Goal: Task Accomplishment & Management: Complete application form

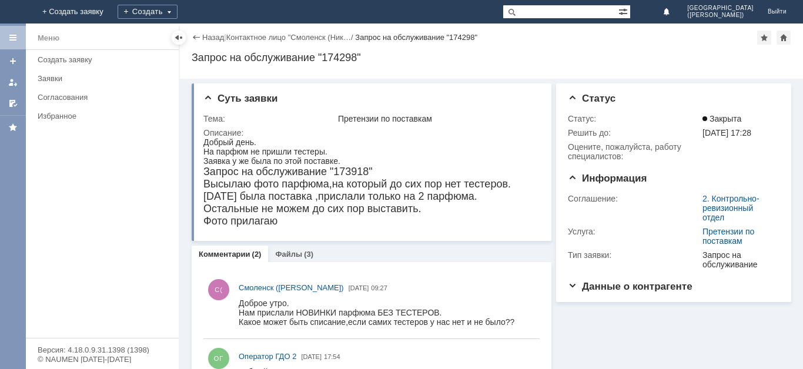
scroll to position [17, 0]
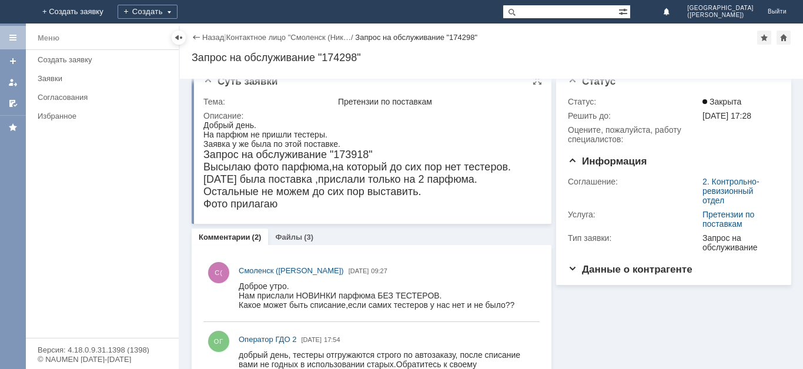
drag, startPoint x: 284, startPoint y: 207, endPoint x: 292, endPoint y: 205, distance: 8.7
click at [292, 205] on div "Фото прилагаю" at bounding box center [356, 204] width 307 height 12
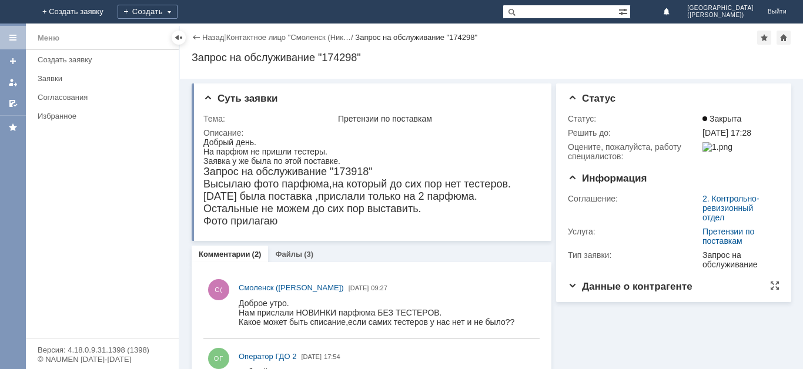
click at [611, 289] on span "Данные о контрагенте" at bounding box center [630, 286] width 125 height 11
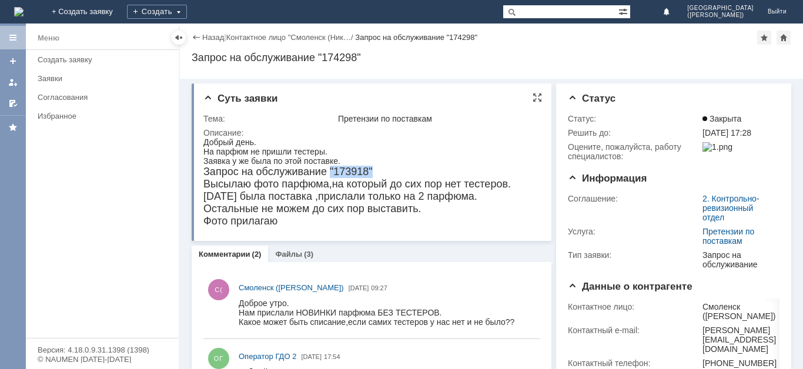
drag, startPoint x: 376, startPoint y: 172, endPoint x: 329, endPoint y: 175, distance: 46.5
click at [329, 175] on div "Запрос на обслуживание "173918"" at bounding box center [356, 172] width 307 height 12
click at [462, 140] on div "Добрый день." at bounding box center [356, 142] width 307 height 9
click at [291, 257] on link "Файлы" at bounding box center [288, 254] width 27 height 9
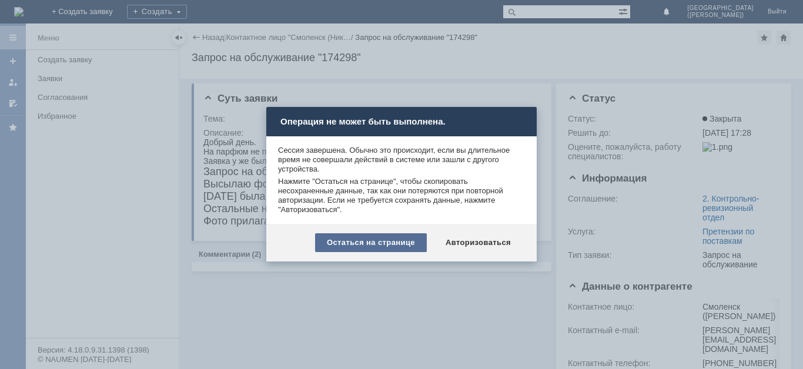
click at [390, 249] on div "Остаться на странице" at bounding box center [371, 242] width 112 height 19
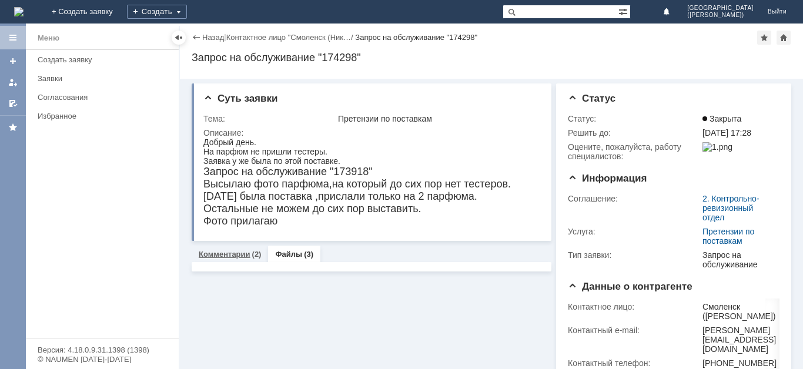
click at [216, 255] on link "Комментарии" at bounding box center [225, 254] width 52 height 9
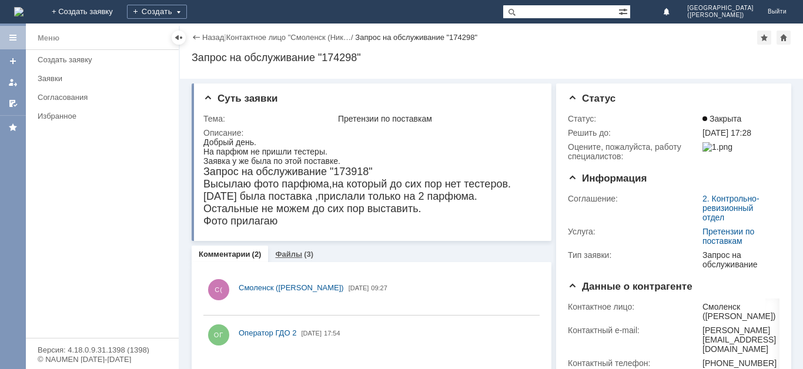
click at [296, 254] on link "Файлы" at bounding box center [288, 254] width 27 height 9
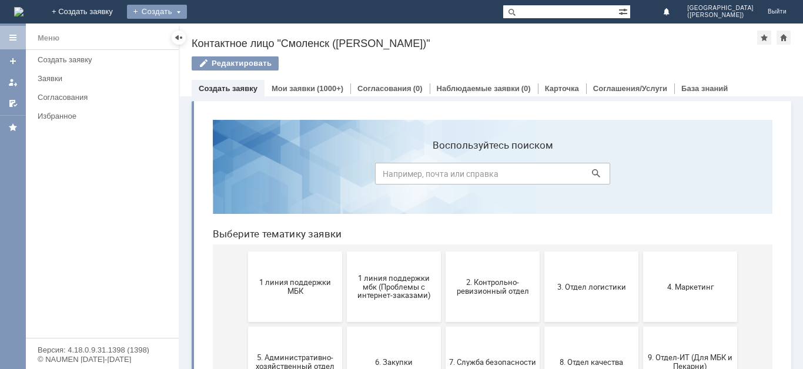
click at [187, 11] on div "Создать" at bounding box center [157, 12] width 60 height 14
click at [187, 13] on div "Создать" at bounding box center [157, 12] width 60 height 14
click at [187, 14] on div "Создать" at bounding box center [157, 12] width 60 height 14
click at [219, 35] on link "Заявка" at bounding box center [173, 35] width 89 height 14
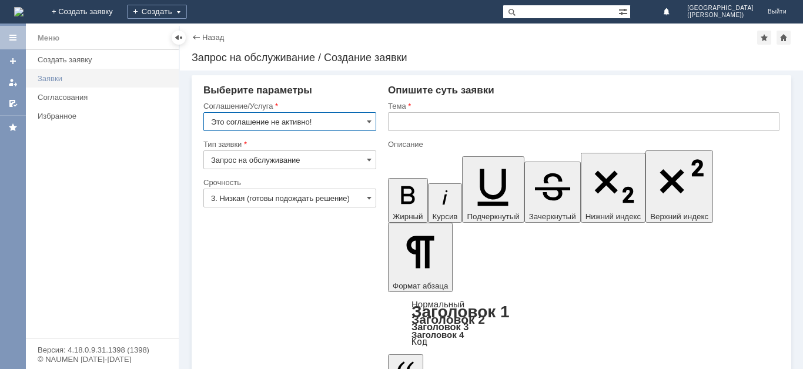
click at [86, 75] on div "Заявки" at bounding box center [105, 78] width 134 height 9
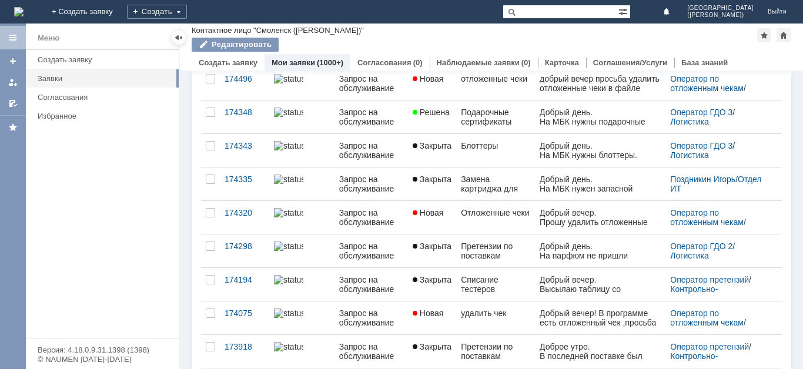
scroll to position [193, 0]
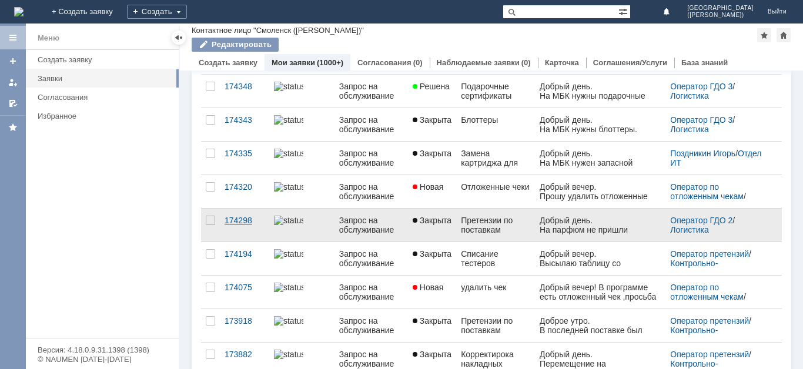
click at [240, 225] on div "174298" at bounding box center [245, 220] width 40 height 9
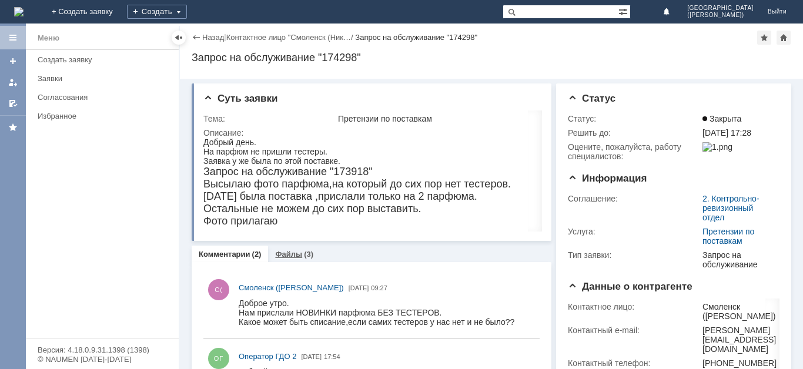
click at [285, 261] on div "Файлы (3)" at bounding box center [294, 254] width 52 height 17
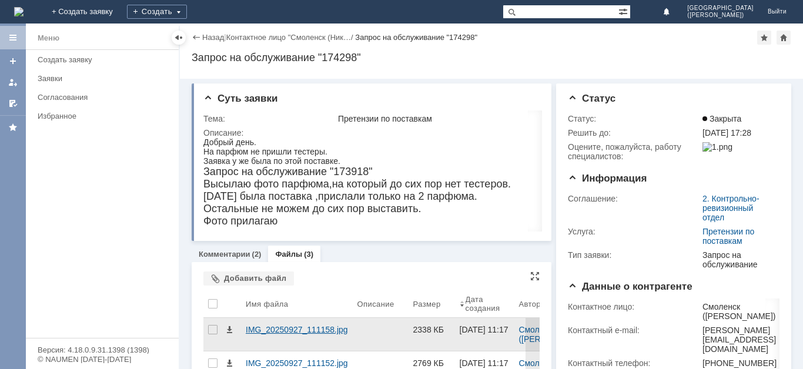
click at [333, 332] on div "IMG_20250927_111158.jpg" at bounding box center [297, 329] width 102 height 9
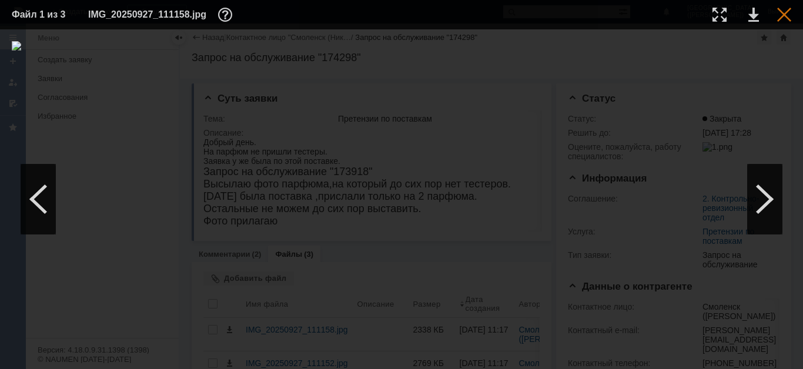
click at [788, 12] on div at bounding box center [784, 15] width 14 height 14
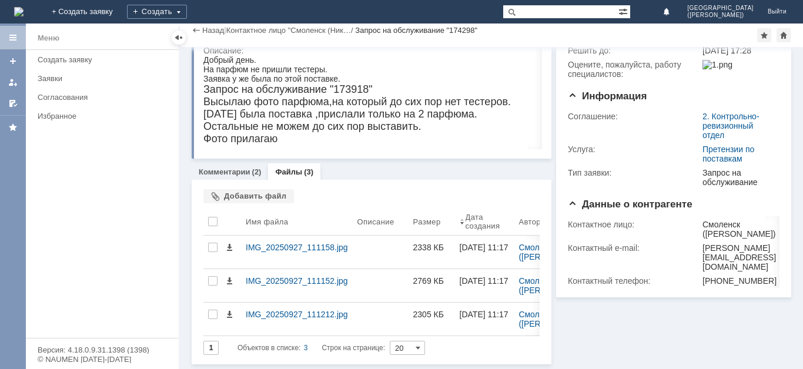
scroll to position [51, 0]
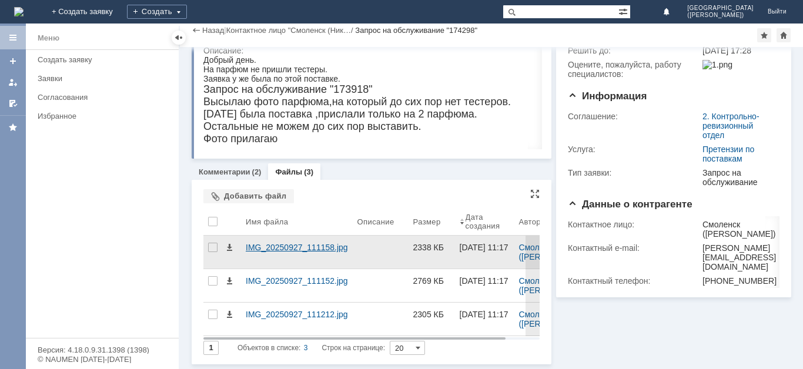
click at [279, 245] on div "IMG_20250927_111158.jpg" at bounding box center [297, 247] width 102 height 9
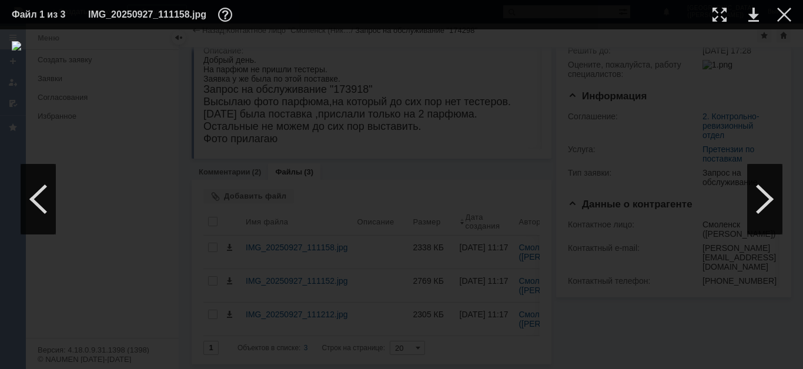
click at [748, 15] on td at bounding box center [743, 15] width 32 height 18
click at [754, 17] on link at bounding box center [753, 15] width 11 height 14
click at [762, 198] on div at bounding box center [764, 199] width 35 height 71
click at [755, 11] on link at bounding box center [753, 15] width 11 height 14
click at [766, 220] on div at bounding box center [764, 199] width 35 height 71
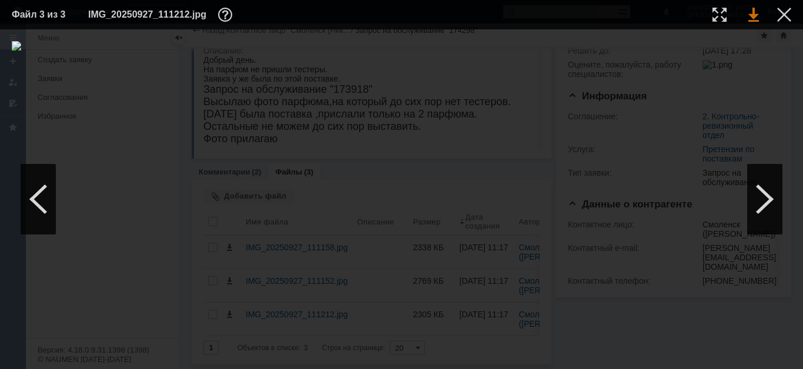
click at [754, 20] on link at bounding box center [753, 15] width 11 height 14
click at [790, 18] on div at bounding box center [784, 15] width 14 height 14
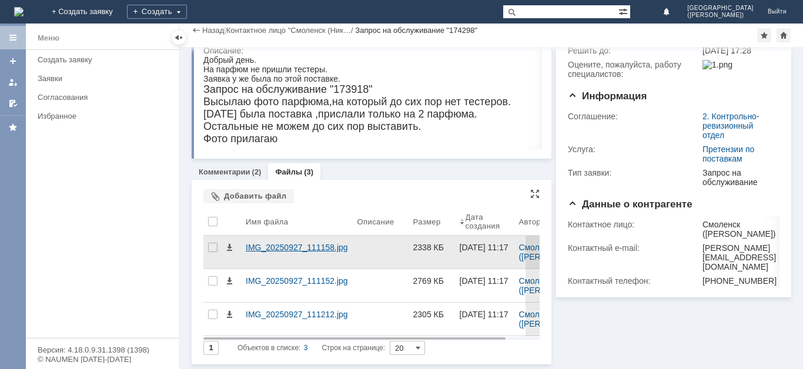
click at [319, 252] on div "IMG_20250927_111158.jpg" at bounding box center [297, 247] width 102 height 9
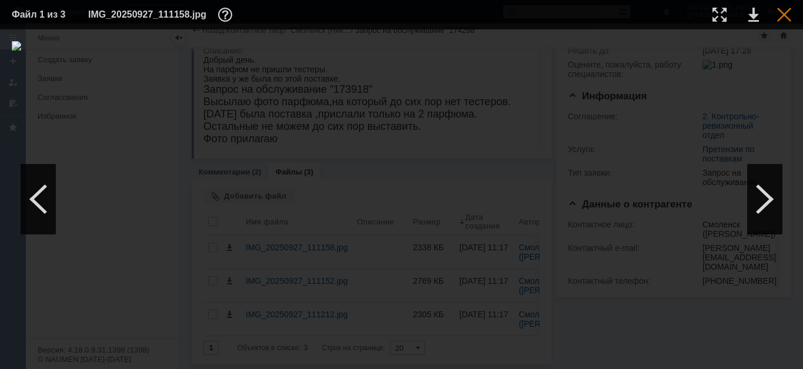
click at [782, 15] on div at bounding box center [784, 15] width 14 height 14
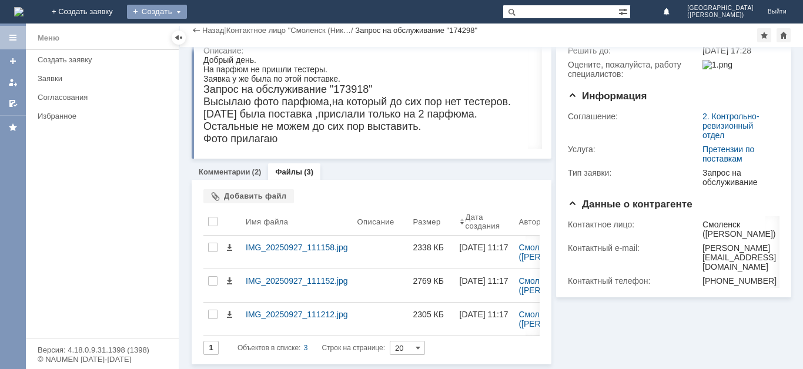
click at [187, 11] on div "Создать" at bounding box center [157, 12] width 60 height 14
click at [156, 142] on div "Меню Создать заявку Заявки Согласования Избранное" at bounding box center [102, 194] width 153 height 288
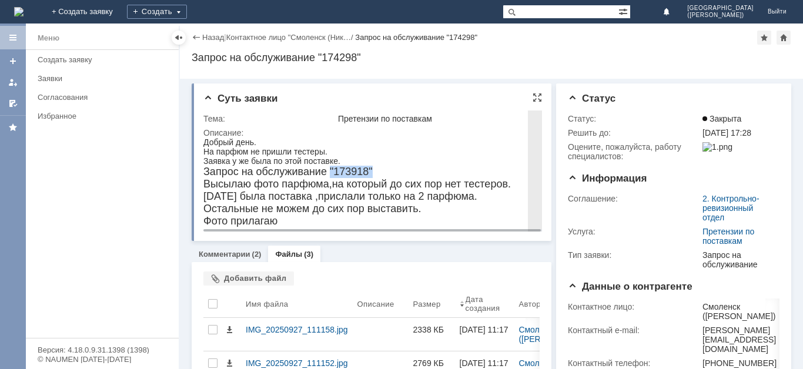
drag, startPoint x: 374, startPoint y: 170, endPoint x: 330, endPoint y: 173, distance: 44.1
click at [330, 173] on div "Запрос на обслуживание "173918"" at bounding box center [356, 172] width 307 height 12
copy span ""173918""
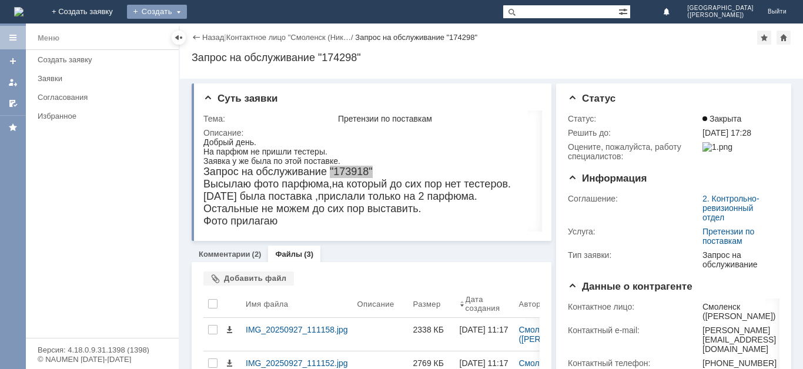
click at [187, 12] on div "Создать" at bounding box center [157, 12] width 60 height 14
click at [219, 31] on link "Заявка" at bounding box center [173, 35] width 89 height 14
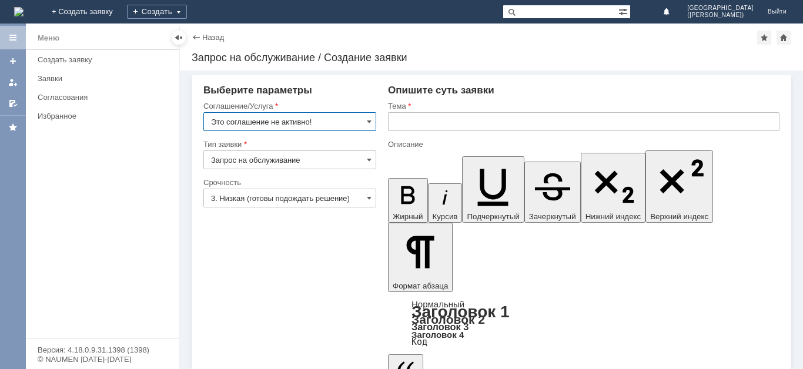
click at [346, 124] on input "Это соглашение не активно!" at bounding box center [289, 121] width 173 height 19
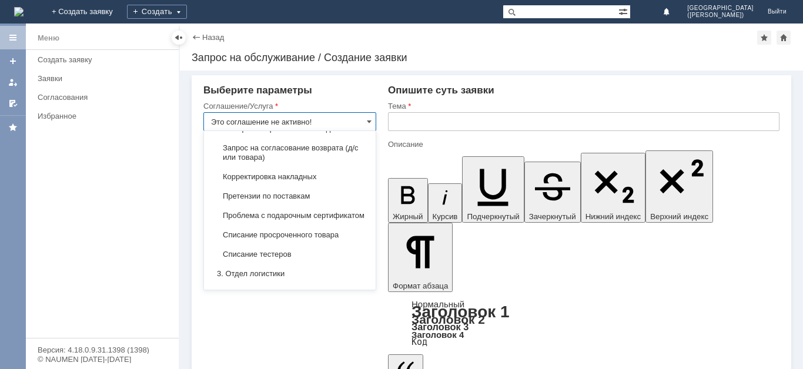
scroll to position [188, 0]
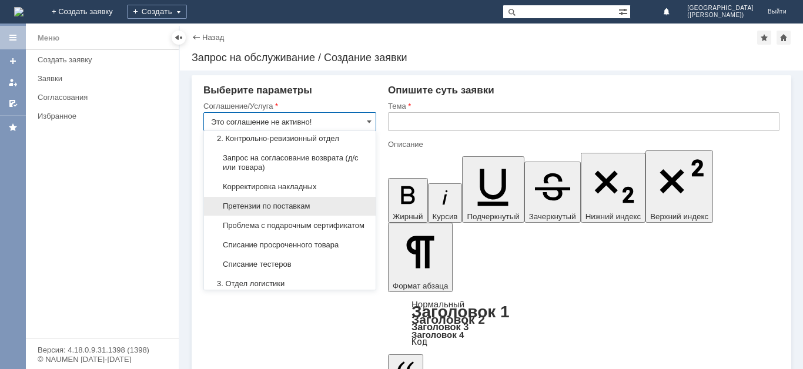
click at [313, 211] on span "Претензии по поставкам" at bounding box center [290, 206] width 158 height 9
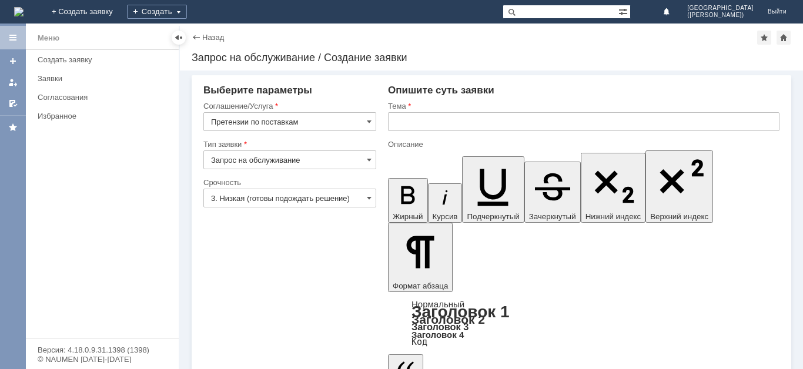
type input "Претензии по поставкам"
click at [290, 201] on input "3. Низкая (готовы подождать решение)" at bounding box center [289, 198] width 173 height 19
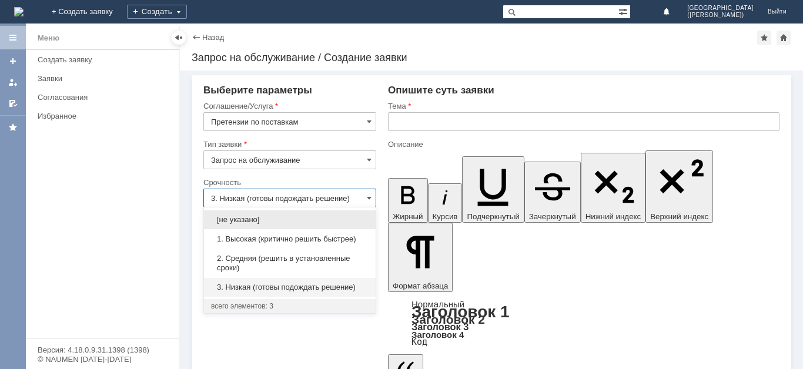
click at [292, 240] on span "1. Высокая (критично решить быстрее)" at bounding box center [290, 239] width 158 height 9
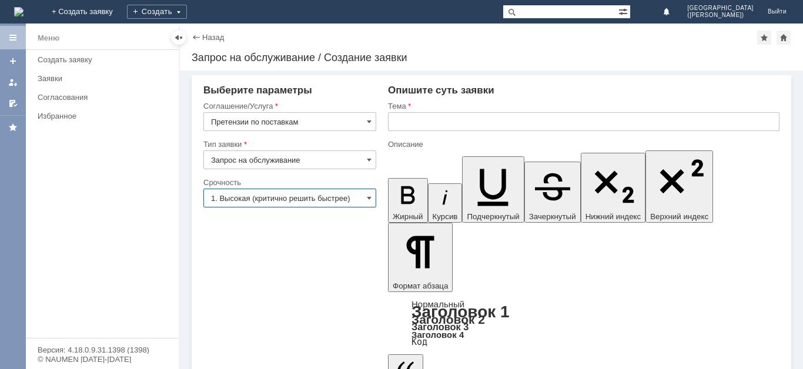
type input "1. Высокая (критично решить быстрее)"
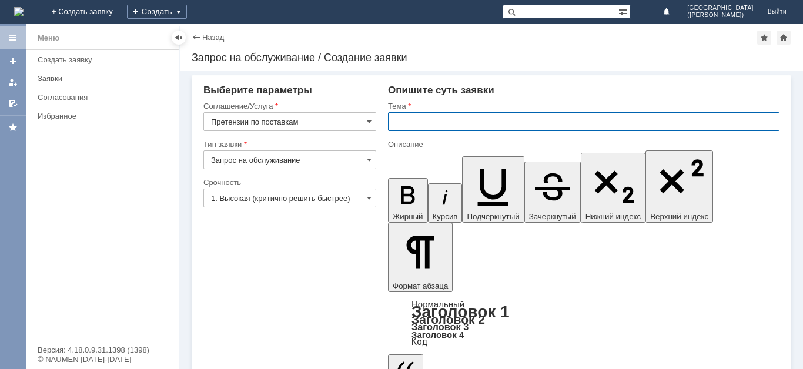
click at [477, 129] on input "text" at bounding box center [583, 121] width 391 height 19
type input "П"
type input "Претензии оп поставкам"
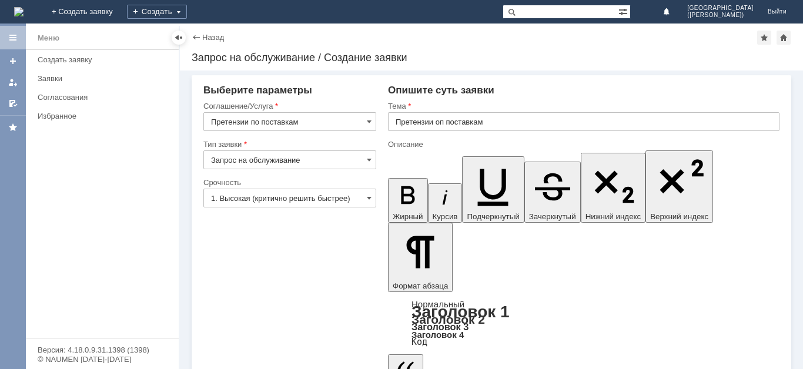
drag, startPoint x: 682, startPoint y: 2914, endPoint x: 703, endPoint y: 2913, distance: 20.6
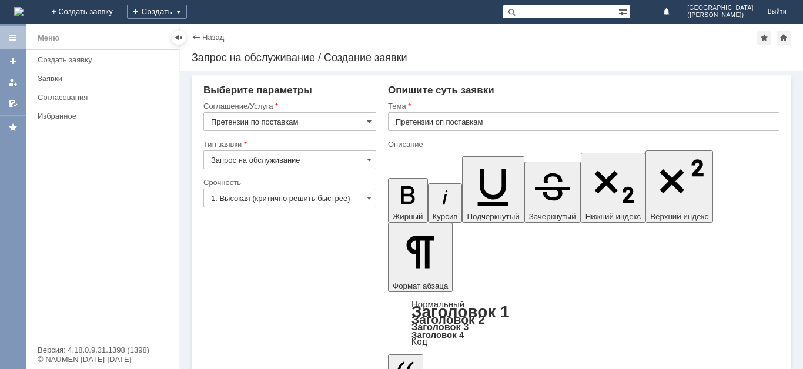
drag, startPoint x: 442, startPoint y: 287, endPoint x: 450, endPoint y: 283, distance: 8.7
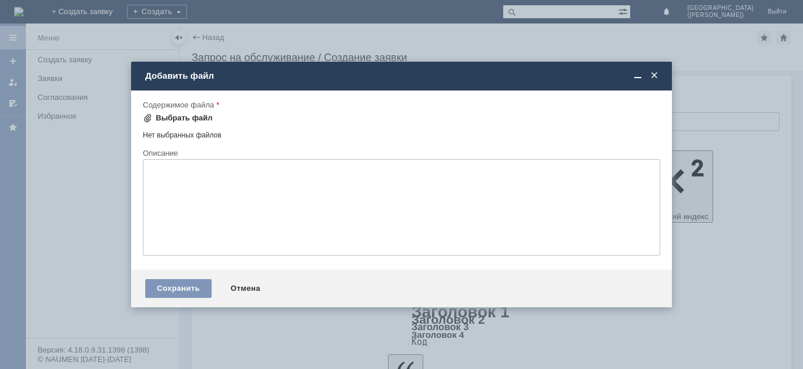
click at [189, 119] on div "Выбрать файл" at bounding box center [184, 117] width 57 height 9
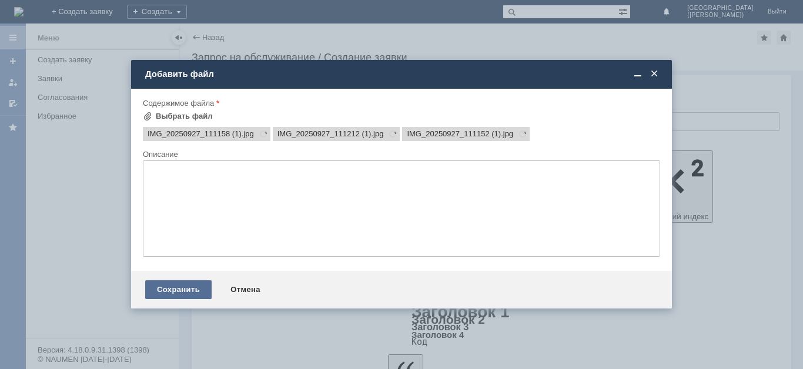
click at [187, 292] on div "Сохранить" at bounding box center [178, 289] width 66 height 19
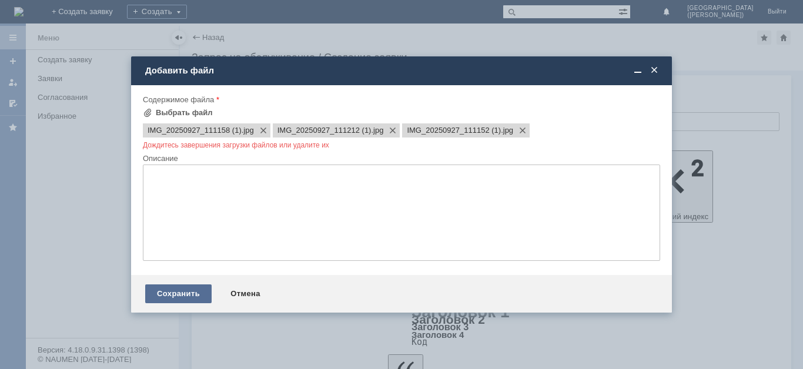
scroll to position [0, 0]
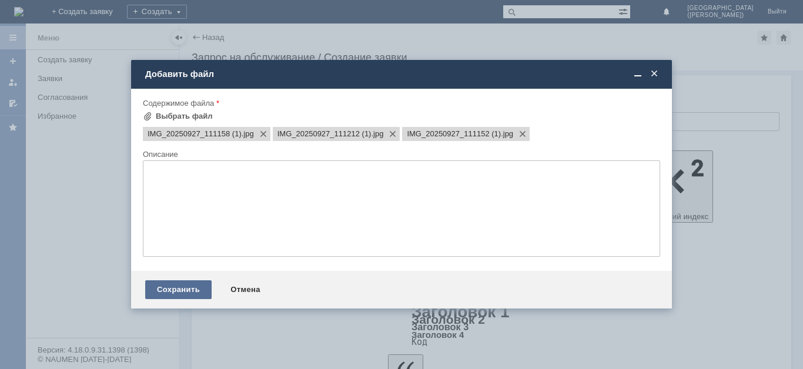
click at [193, 290] on div "Сохранить" at bounding box center [178, 289] width 66 height 19
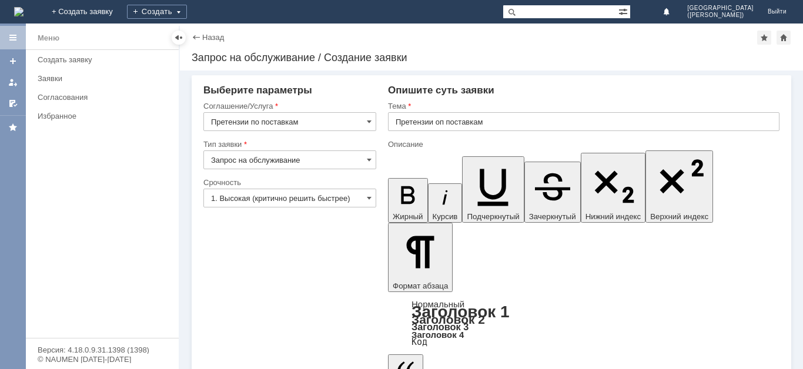
drag, startPoint x: 503, startPoint y: 2972, endPoint x: 401, endPoint y: 2878, distance: 138.5
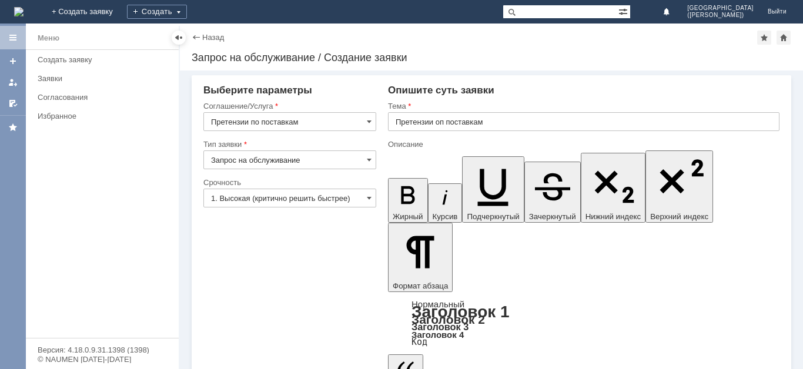
copy body "Добрый день. Проблема осталась нерешённой! В очередную поставку нам не были дос…"
click at [64, 72] on link "Заявки" at bounding box center [104, 78] width 143 height 18
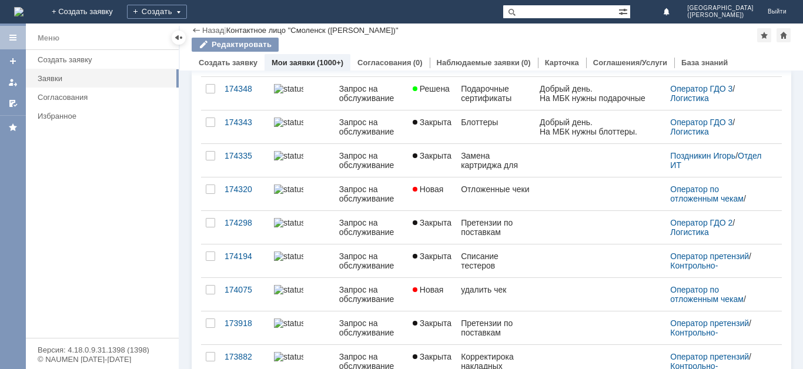
scroll to position [213, 0]
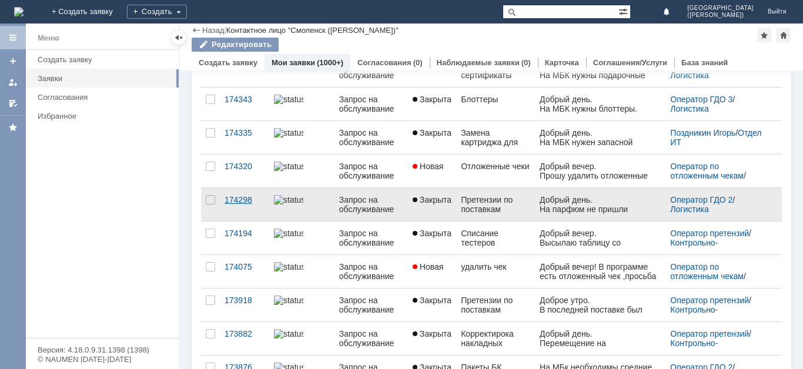
click at [247, 205] on div "174298" at bounding box center [245, 199] width 40 height 9
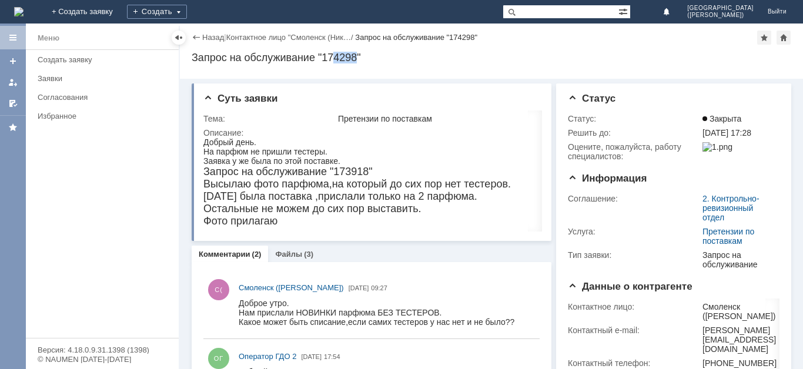
drag, startPoint x: 359, startPoint y: 57, endPoint x: 336, endPoint y: 56, distance: 22.9
click at [336, 56] on div "Запрос на обслуживание "174298"" at bounding box center [492, 58] width 600 height 12
click at [366, 56] on div "Запрос на обслуживание "174298"" at bounding box center [492, 58] width 600 height 12
click at [187, 6] on div "Создать" at bounding box center [157, 12] width 60 height 14
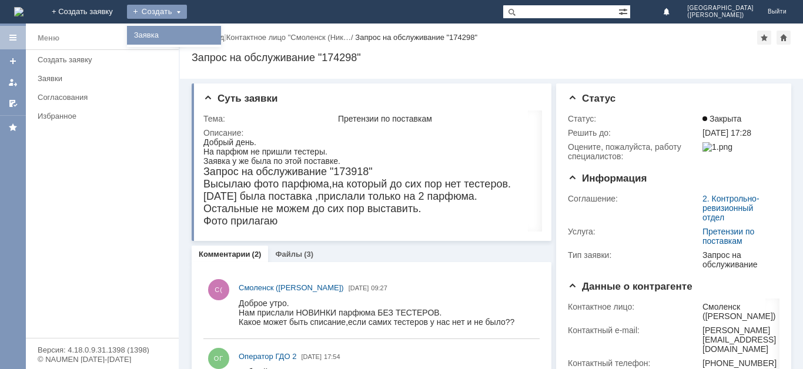
click at [219, 38] on link "Заявка" at bounding box center [173, 35] width 89 height 14
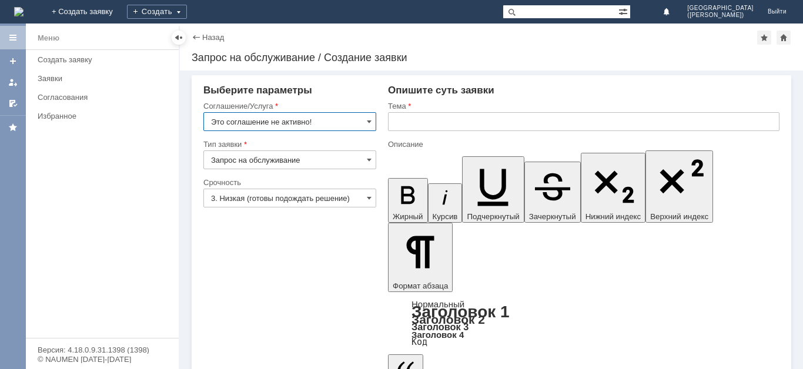
click at [280, 125] on input "Это соглашение не активно!" at bounding box center [289, 121] width 173 height 19
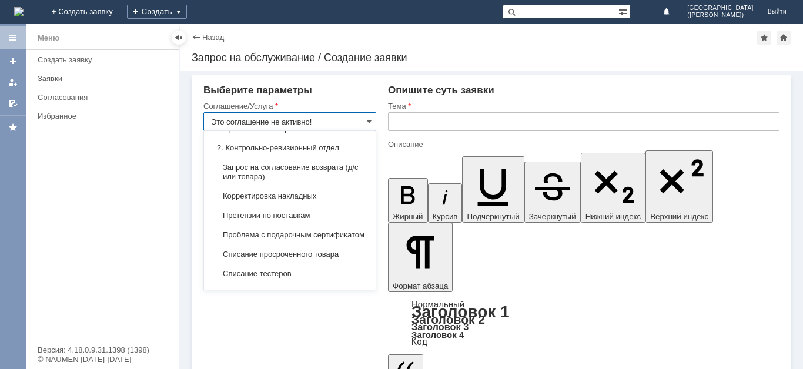
scroll to position [203, 0]
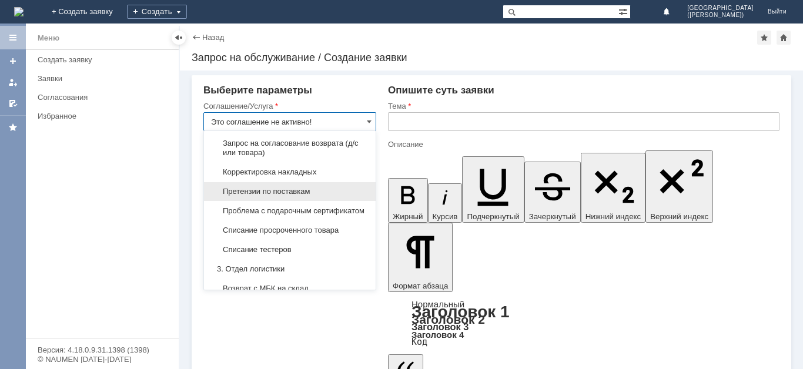
click at [323, 196] on span "Претензии по поставкам" at bounding box center [290, 191] width 158 height 9
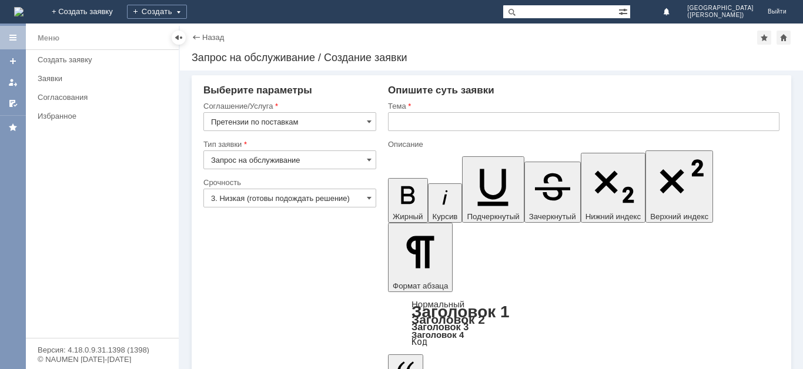
type input "Претензии по поставкам"
click at [326, 198] on input "3. Низкая (готовы подождать решение)" at bounding box center [289, 198] width 173 height 19
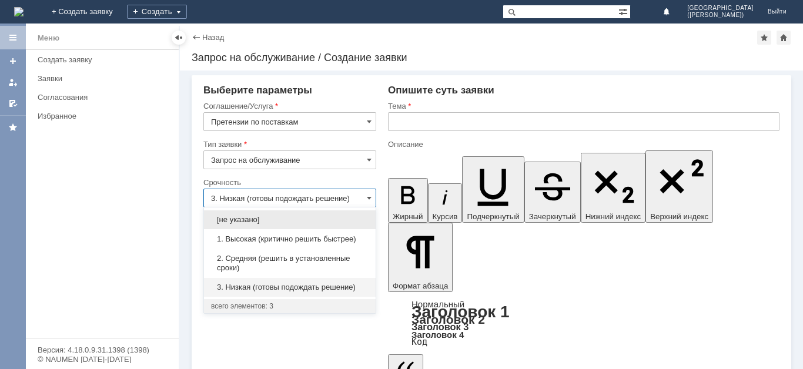
drag, startPoint x: 311, startPoint y: 244, endPoint x: 377, endPoint y: 178, distance: 93.9
click at [311, 240] on div "1. Высокая (критично решить быстрее)" at bounding box center [290, 239] width 172 height 19
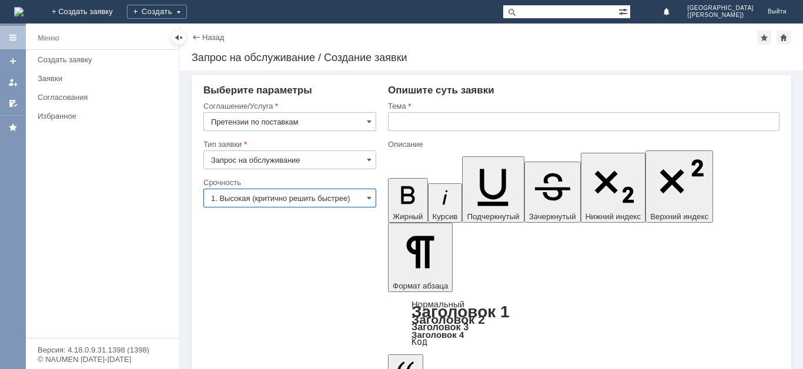
click at [449, 119] on input "text" at bounding box center [583, 121] width 391 height 19
type input "1. Высокая (критично решить быстрее)"
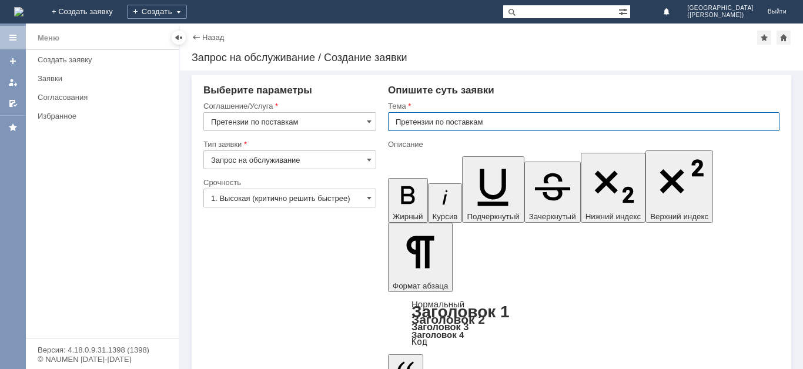
type input "Претензии по поставкам"
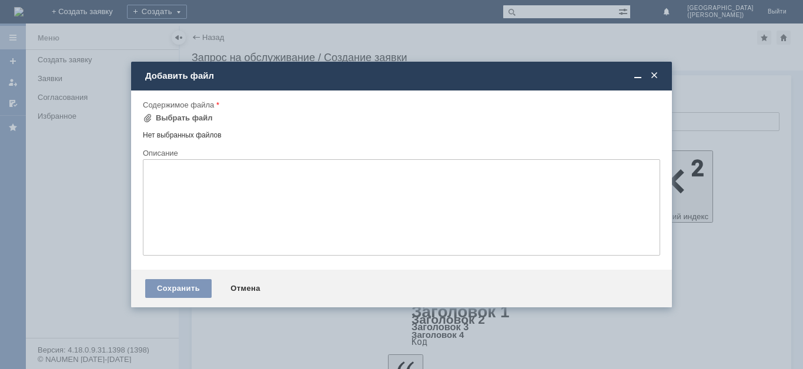
click at [657, 78] on span at bounding box center [654, 76] width 12 height 11
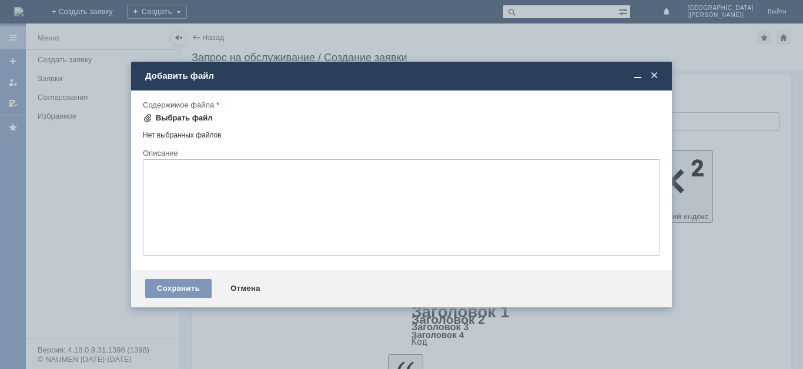
click at [186, 115] on div "Выбрать файл" at bounding box center [184, 117] width 57 height 9
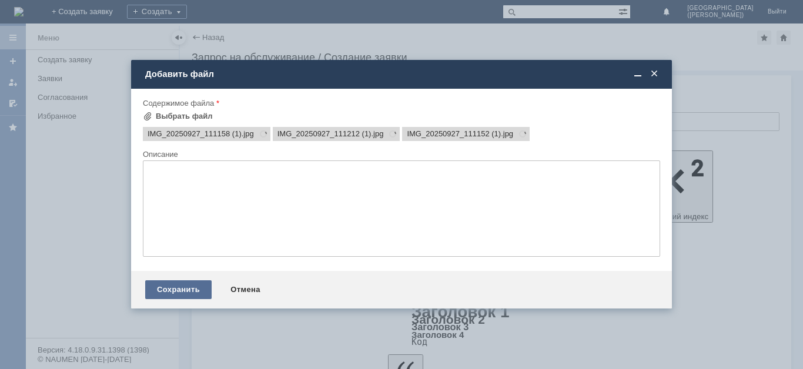
click at [192, 292] on div "Сохранить" at bounding box center [178, 289] width 66 height 19
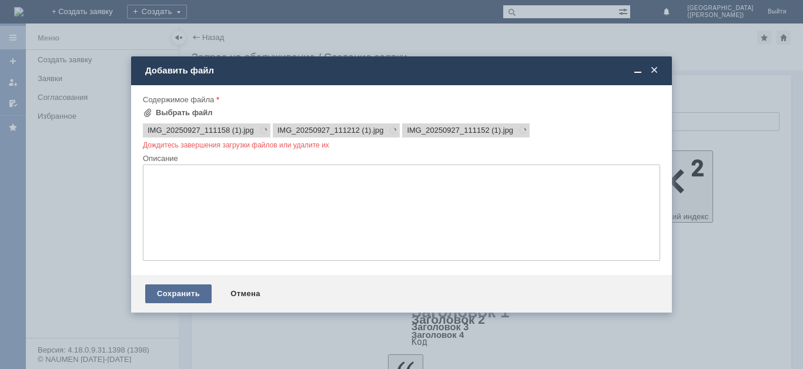
scroll to position [0, 0]
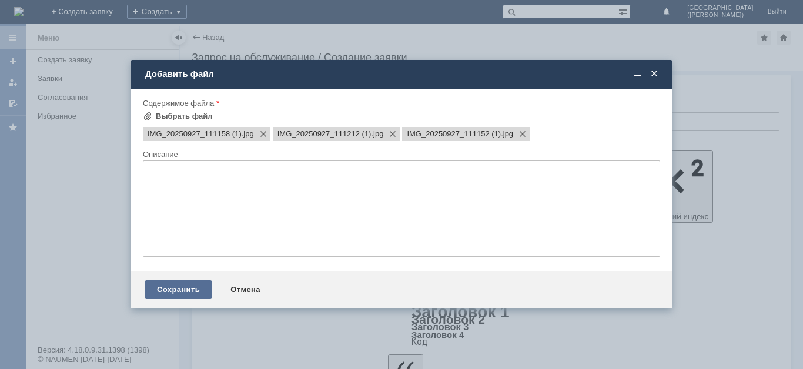
click at [192, 292] on div "Сохранить" at bounding box center [178, 289] width 66 height 19
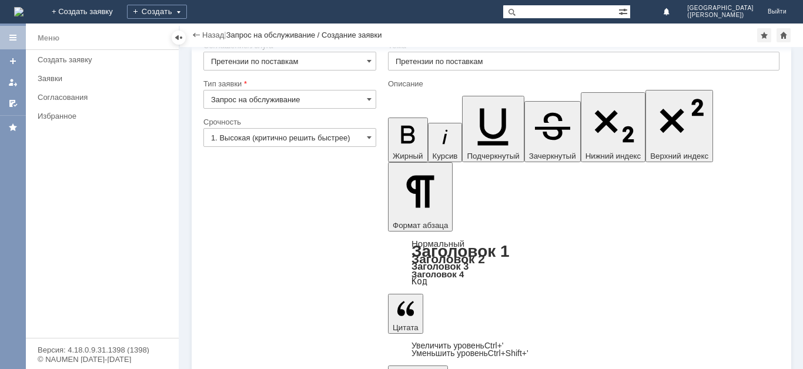
scroll to position [36, 0]
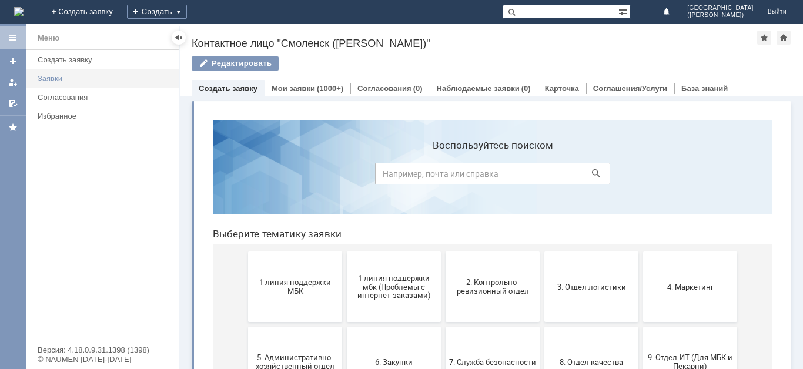
click at [111, 83] on link "Заявки" at bounding box center [104, 78] width 143 height 18
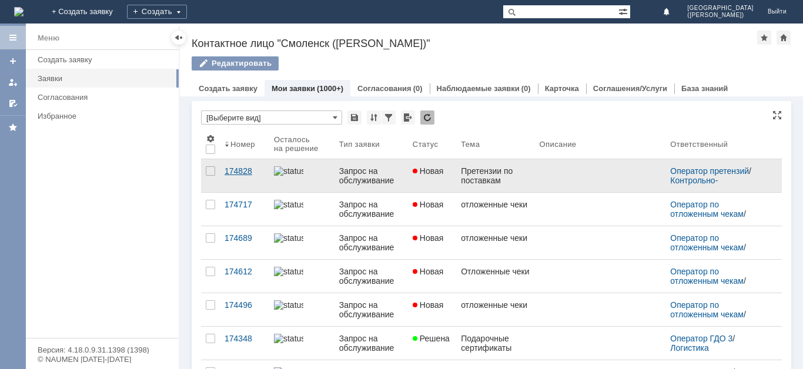
click at [239, 176] on div "174828" at bounding box center [245, 170] width 40 height 9
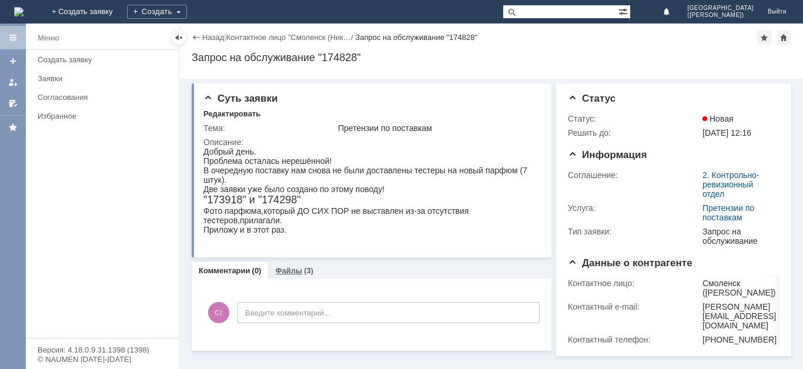
click at [287, 270] on link "Файлы" at bounding box center [288, 270] width 27 height 9
